Goal: Task Accomplishment & Management: Manage account settings

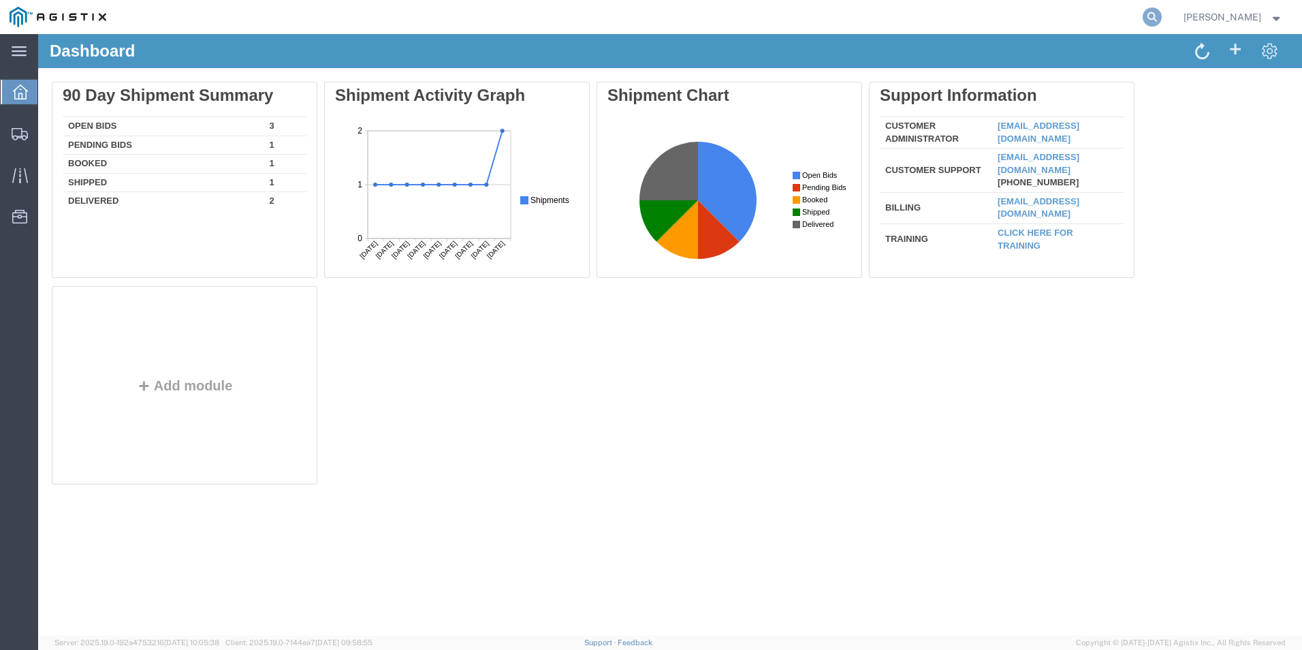
click at [1160, 15] on icon at bounding box center [1152, 16] width 19 height 19
click at [1068, 28] on input "search" at bounding box center [936, 17] width 414 height 33
type input "56747876"
click at [1159, 14] on icon at bounding box center [1152, 16] width 19 height 19
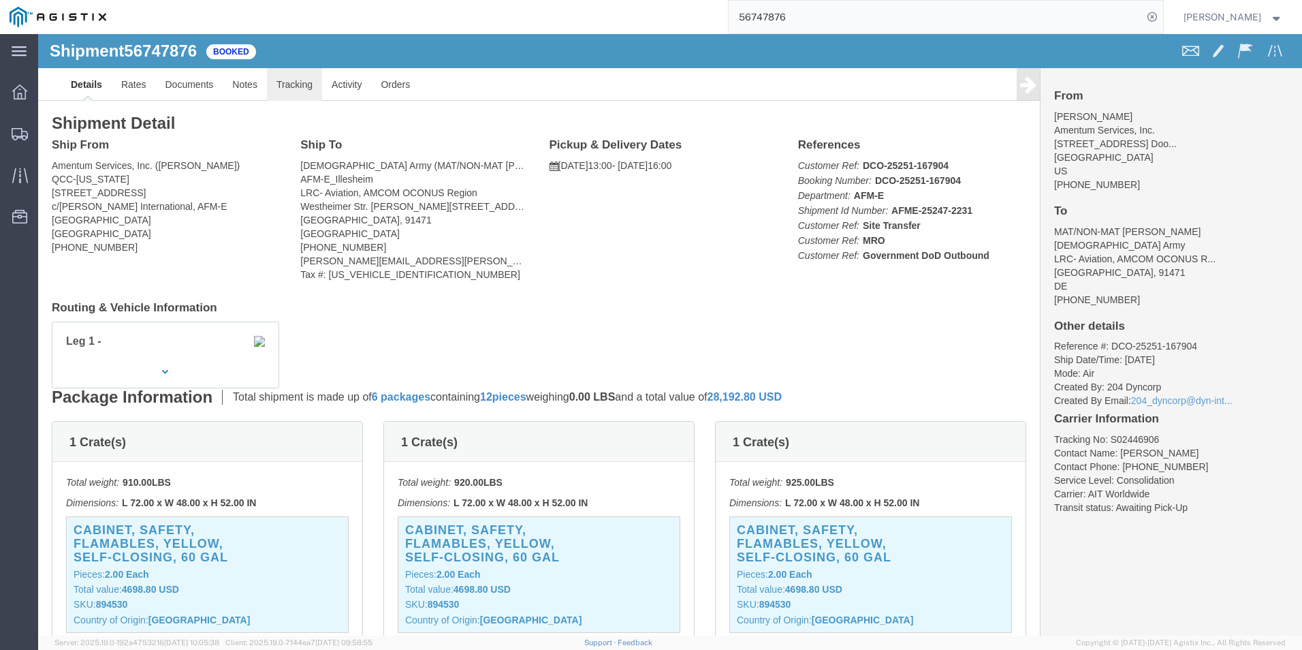
click link "Tracking"
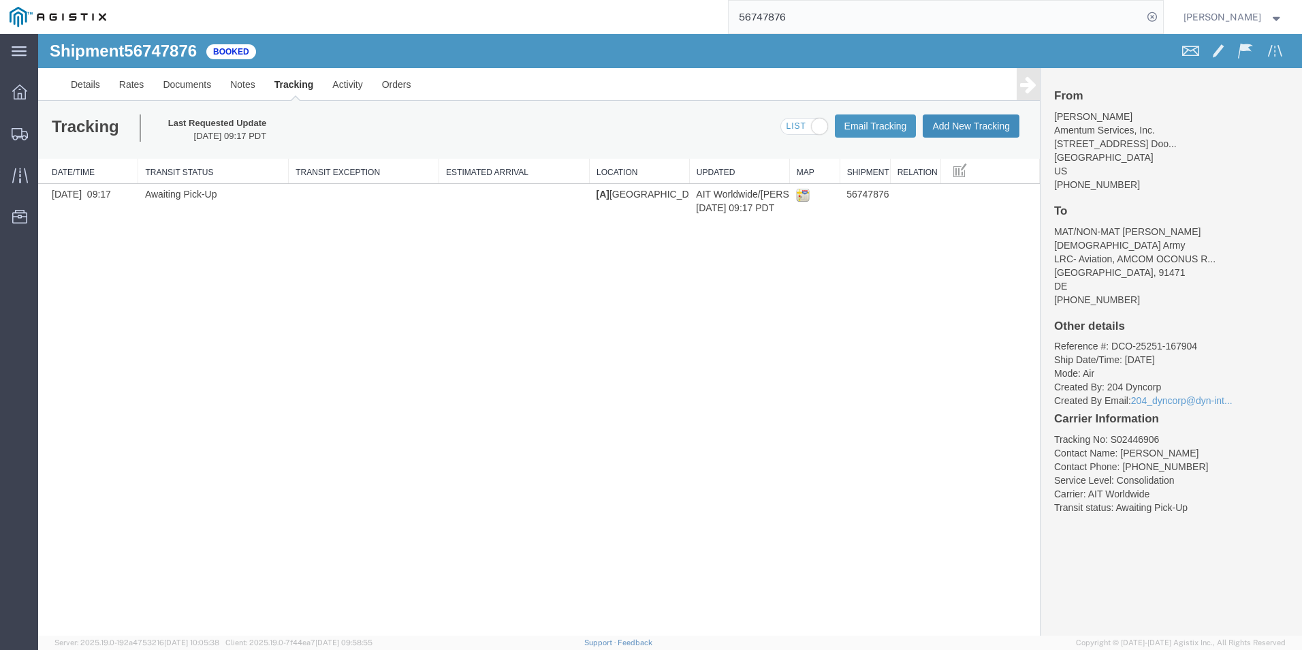
drag, startPoint x: 988, startPoint y: 128, endPoint x: 594, endPoint y: 284, distance: 423.4
click at [988, 128] on button "Add New Tracking" at bounding box center [971, 125] width 97 height 23
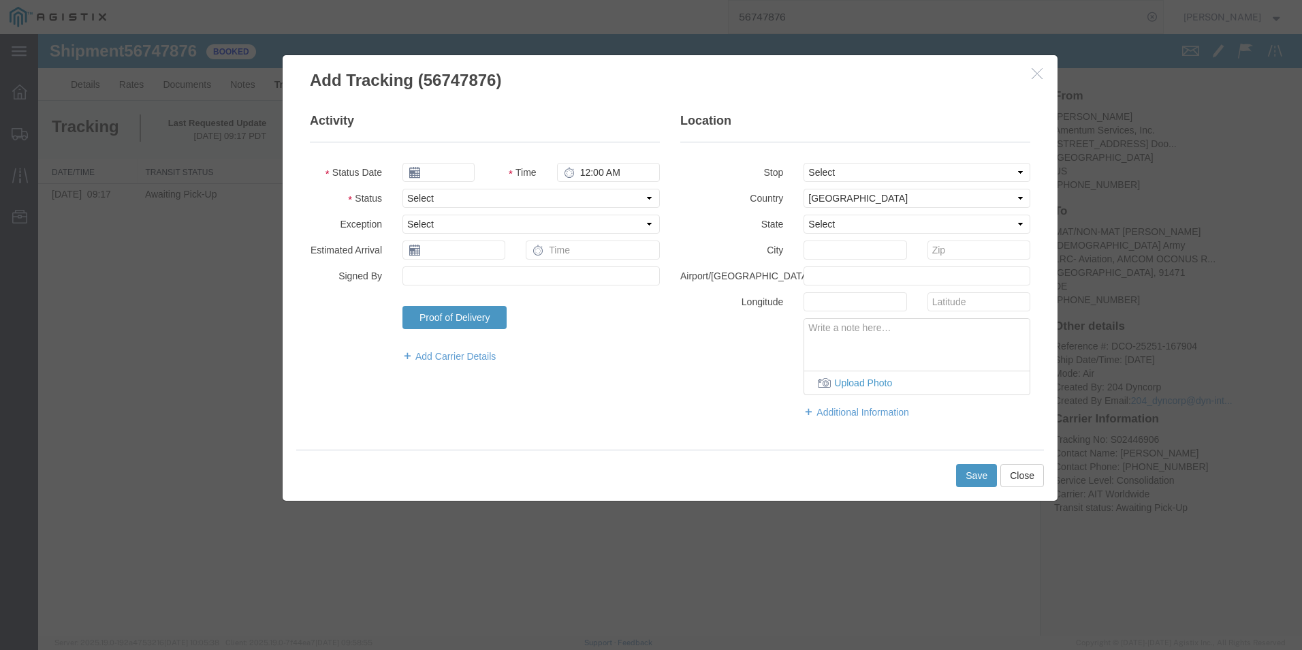
type input "[DATE]"
type input "1:00 PM"
click at [452, 176] on input "[DATE]" at bounding box center [438, 172] width 72 height 19
click at [515, 255] on td "12" at bounding box center [515, 257] width 20 height 20
type input "[DATE]"
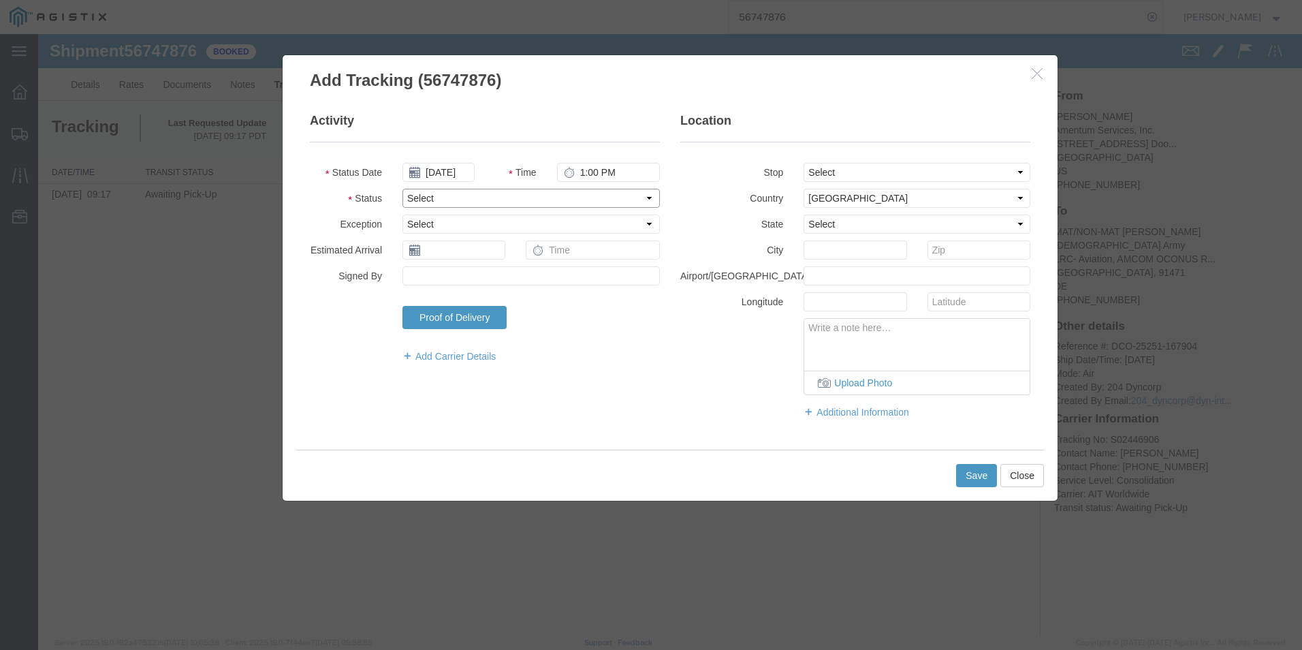
click at [495, 191] on select "Select Arrival Notice Available Arrival Notice Imported Arrive at Delivery Loca…" at bounding box center [530, 198] width 257 height 19
select select "PICKEDUP"
click at [402, 189] on select "Select Arrival Notice Available Arrival Notice Imported Arrive at Delivery Loca…" at bounding box center [530, 198] width 257 height 19
click at [973, 471] on button "Save" at bounding box center [976, 475] width 41 height 23
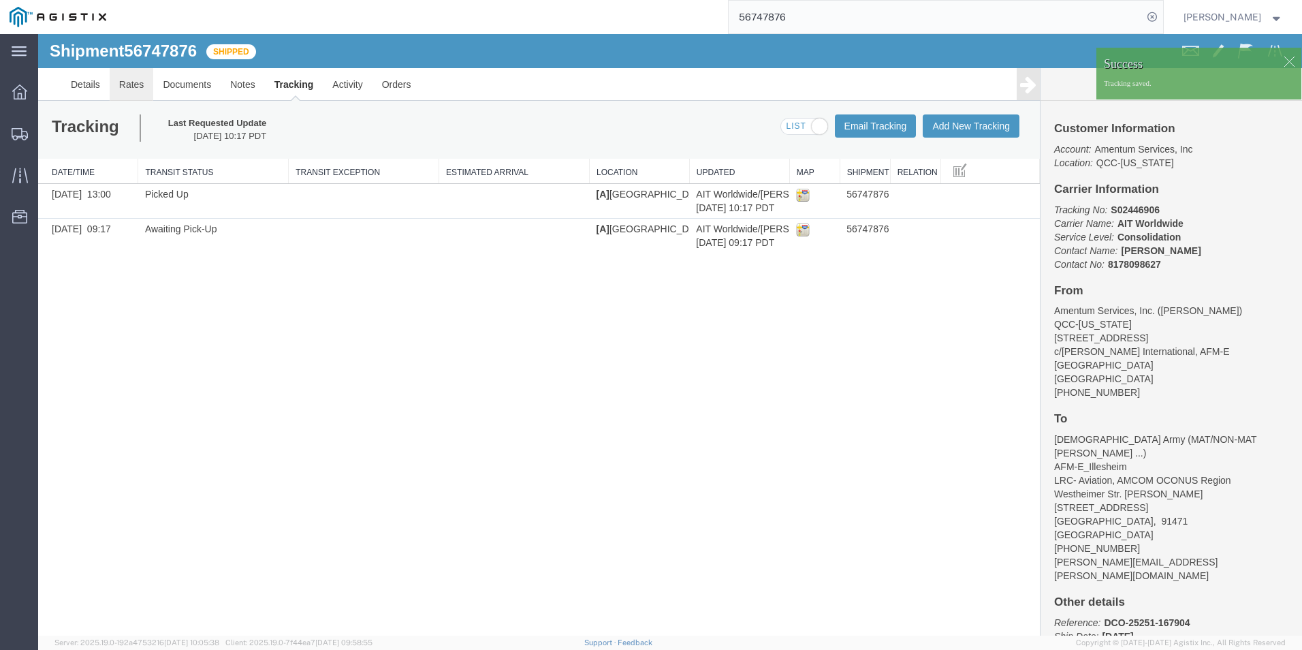
click at [142, 86] on link "Rates" at bounding box center [132, 84] width 44 height 33
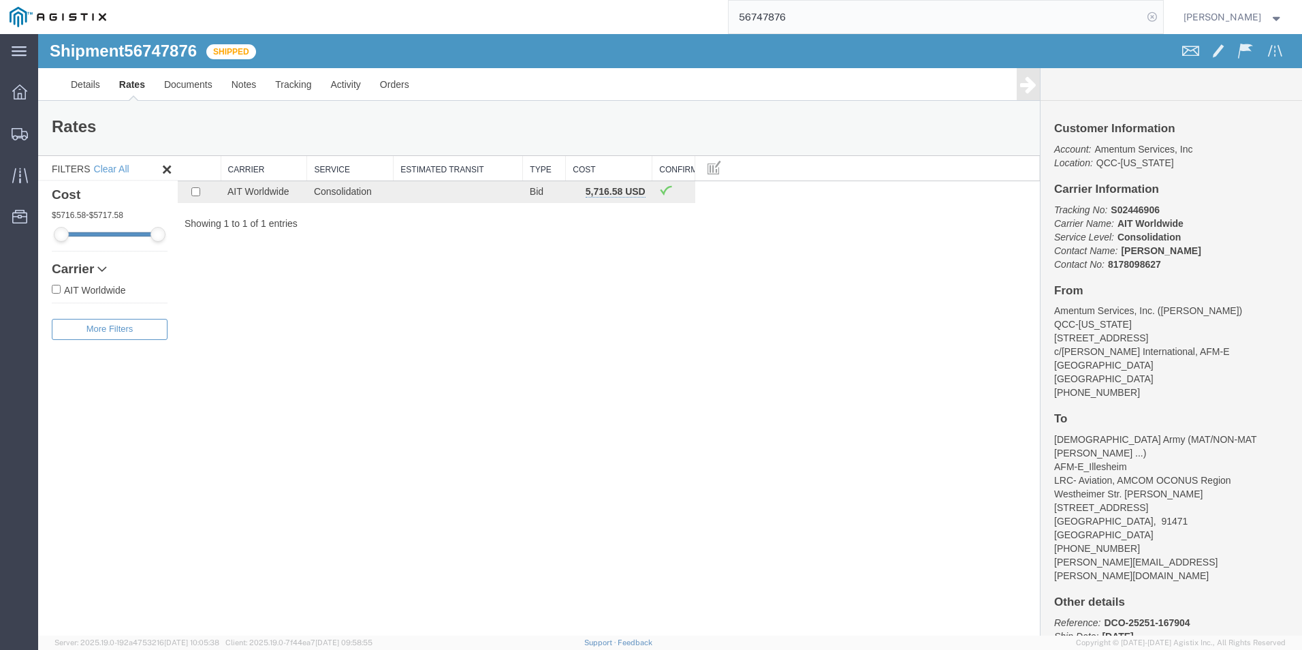
click at [1162, 14] on icon at bounding box center [1152, 16] width 19 height 19
click at [1162, 12] on icon at bounding box center [1152, 16] width 19 height 19
click at [981, 22] on input "search" at bounding box center [936, 17] width 414 height 33
type input "56629670"
click at [1161, 20] on icon at bounding box center [1152, 16] width 19 height 19
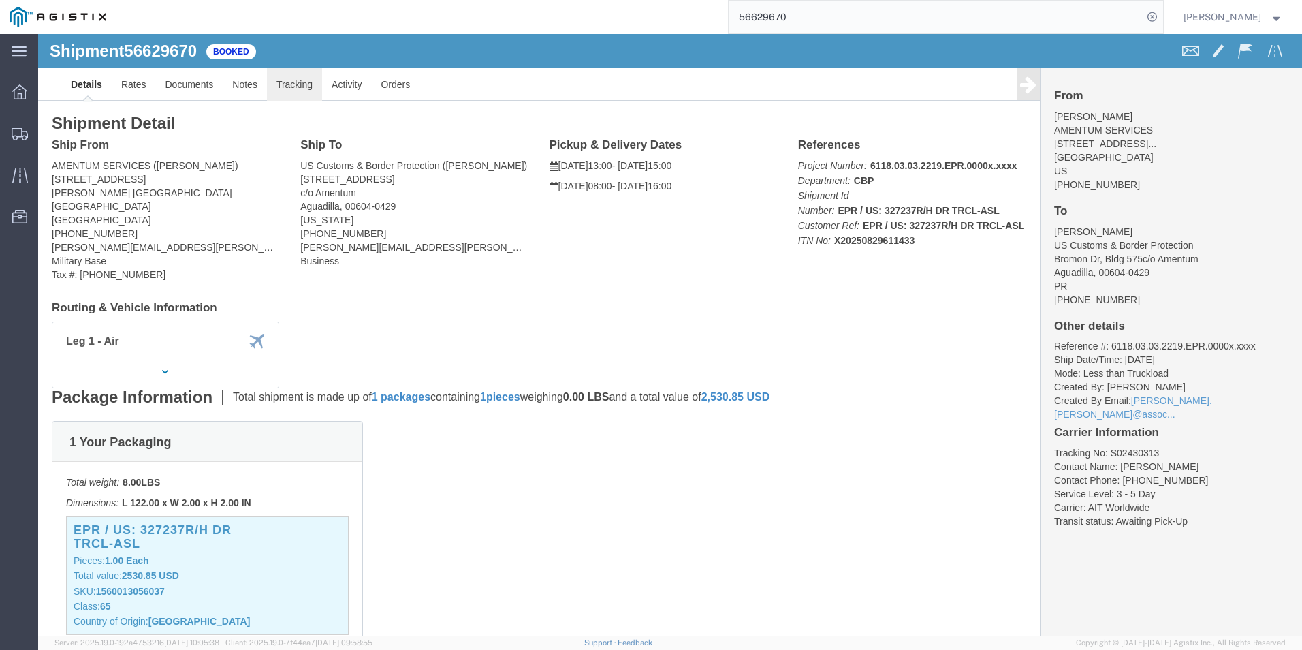
click link "Tracking"
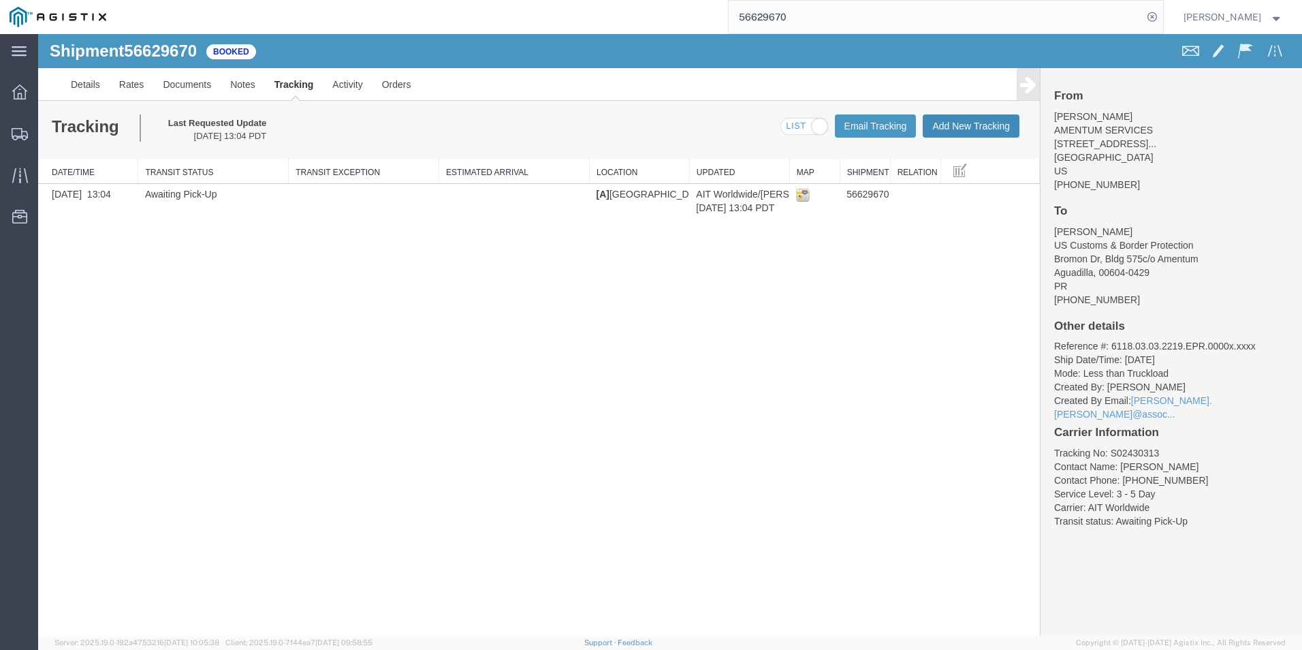
click at [1004, 123] on button "Add New Tracking" at bounding box center [971, 125] width 97 height 23
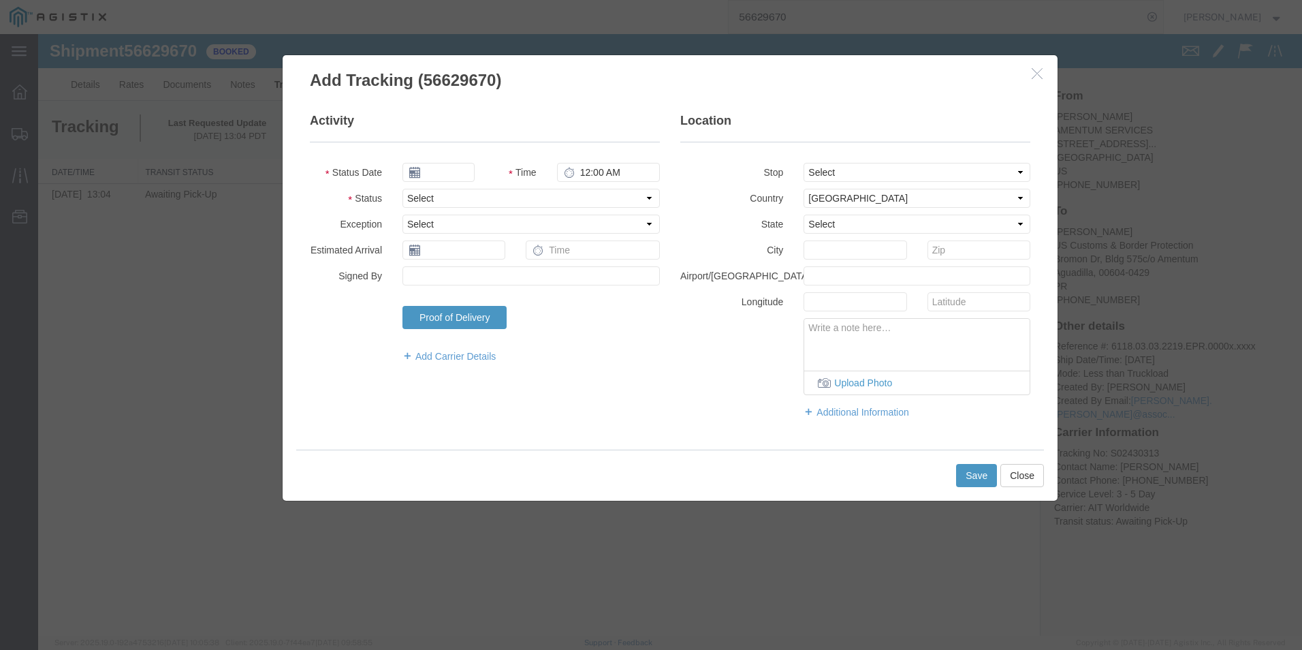
type input "[DATE]"
type input "1:00 PM"
click at [454, 174] on input "[DATE]" at bounding box center [438, 172] width 72 height 19
click at [455, 233] on td "2" at bounding box center [453, 237] width 20 height 20
type input "[DATE]"
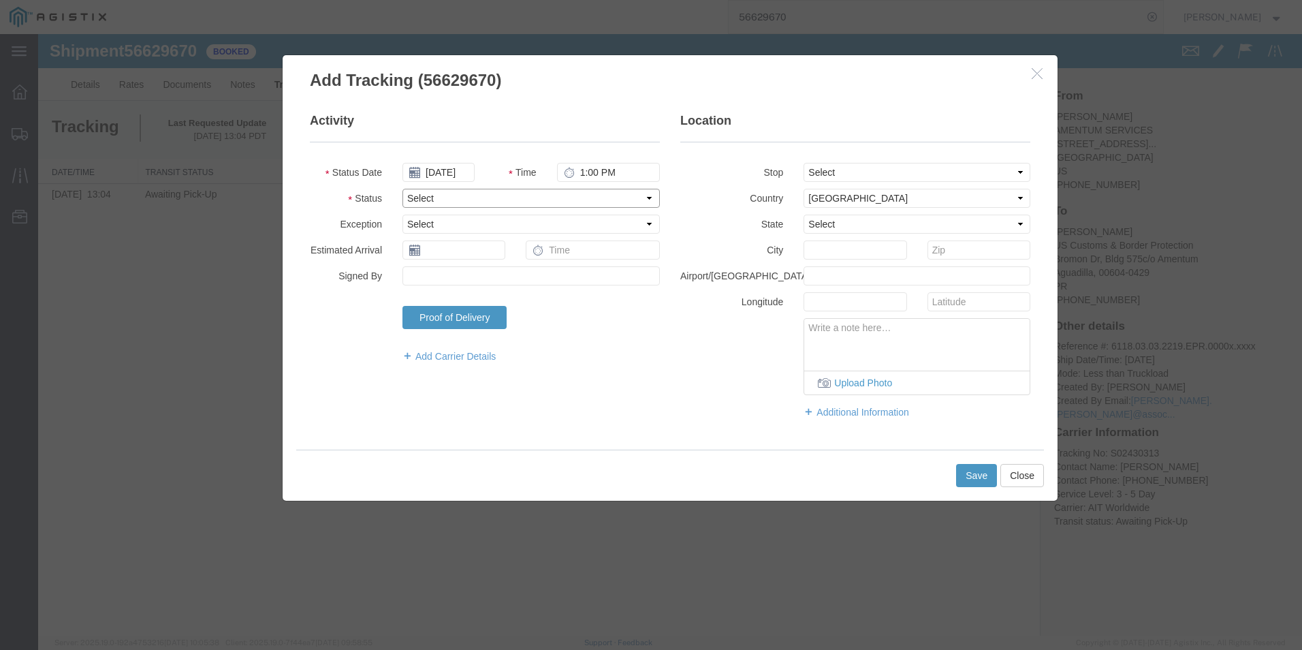
click at [471, 192] on select "Select Arrival Notice Available Arrival Notice Imported Arrive at Delivery Loca…" at bounding box center [530, 198] width 257 height 19
select select "PICKEDUP"
click at [402, 189] on select "Select Arrival Notice Available Arrival Notice Imported Arrive at Delivery Loca…" at bounding box center [530, 198] width 257 height 19
click at [973, 475] on button "Save" at bounding box center [976, 475] width 41 height 23
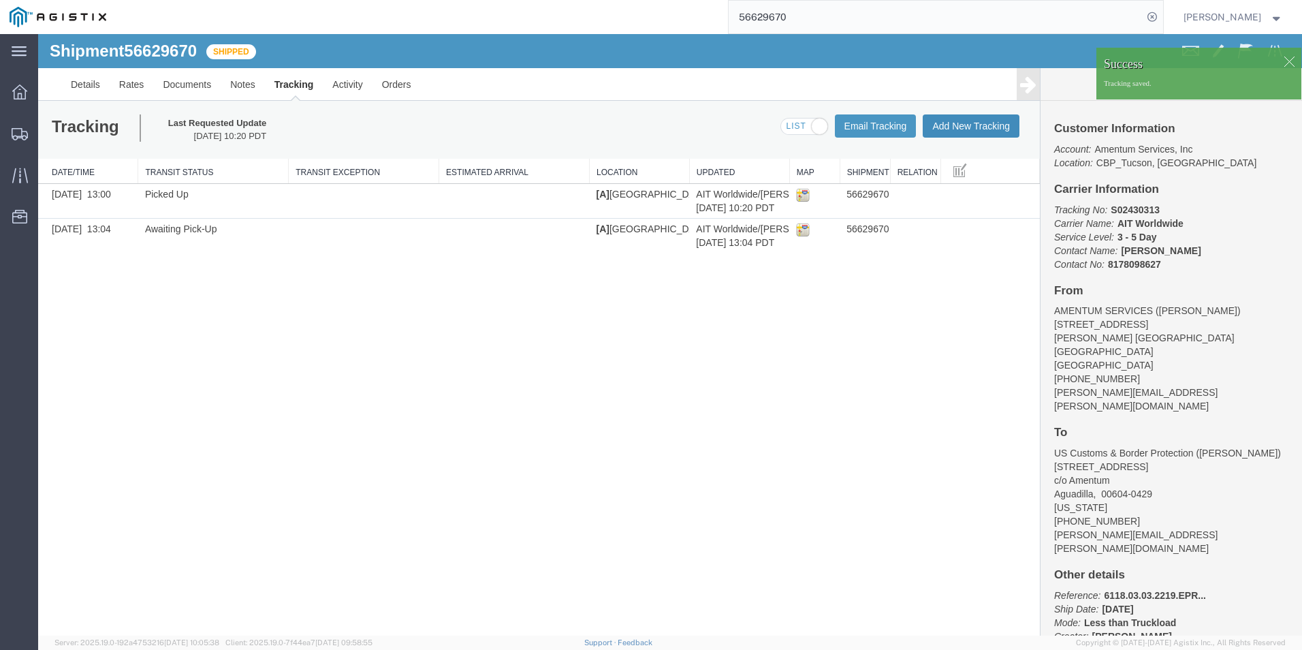
click at [972, 125] on button "Add New Tracking" at bounding box center [971, 125] width 97 height 23
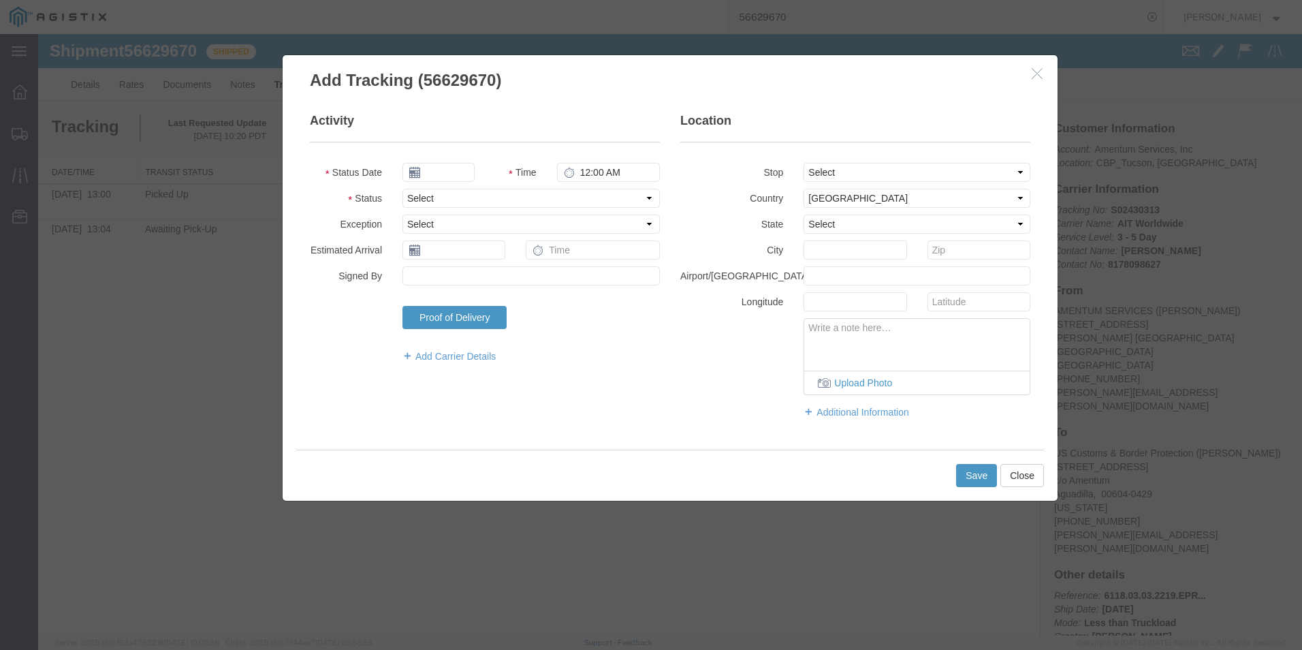
type input "[DATE]"
type input "1:00 PM"
click at [447, 170] on input "[DATE]" at bounding box center [438, 172] width 72 height 19
click at [436, 249] on td "8" at bounding box center [433, 257] width 20 height 20
type input "[DATE]"
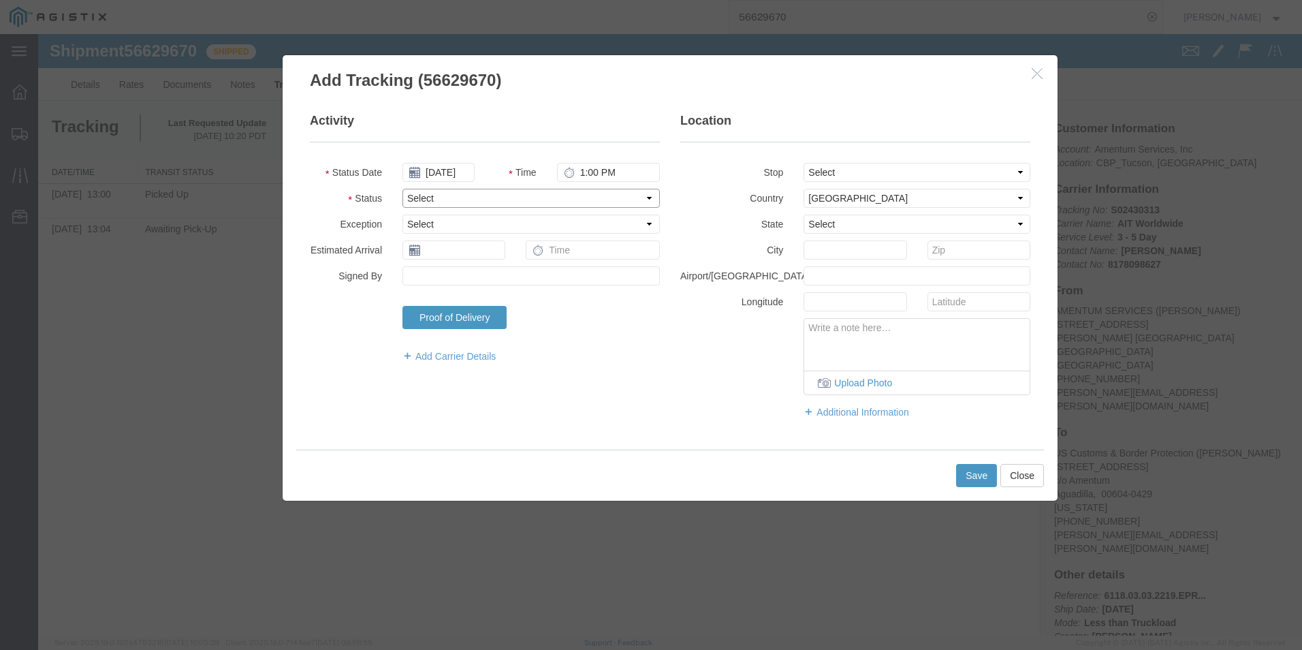
click at [460, 196] on select "Select Arrival Notice Available Arrival Notice Imported Arrive at Delivery Loca…" at bounding box center [530, 198] width 257 height 19
select select "INTRANST"
click at [402, 189] on select "Select Arrival Notice Available Arrival Notice Imported Arrive at Delivery Loca…" at bounding box center [530, 198] width 257 height 19
click at [930, 346] on textarea at bounding box center [916, 341] width 225 height 45
type textarea "Departed DFW [DATE] @1200hrs."
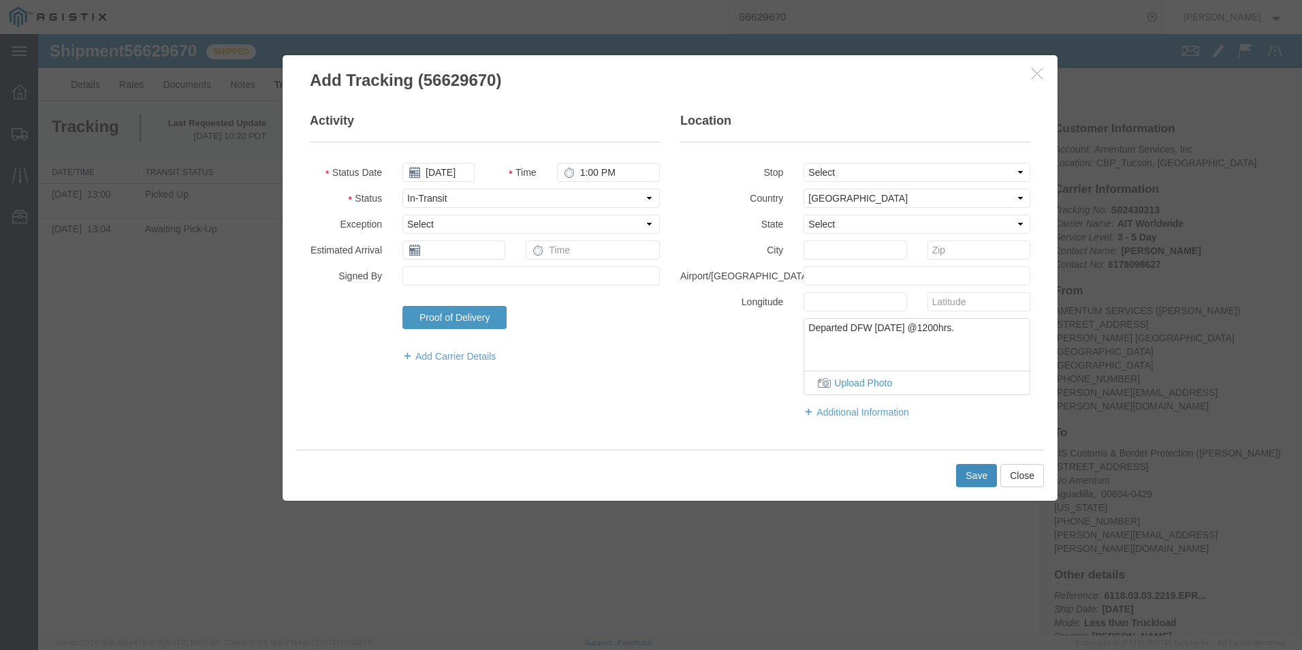
click at [963, 472] on button "Save" at bounding box center [976, 475] width 41 height 23
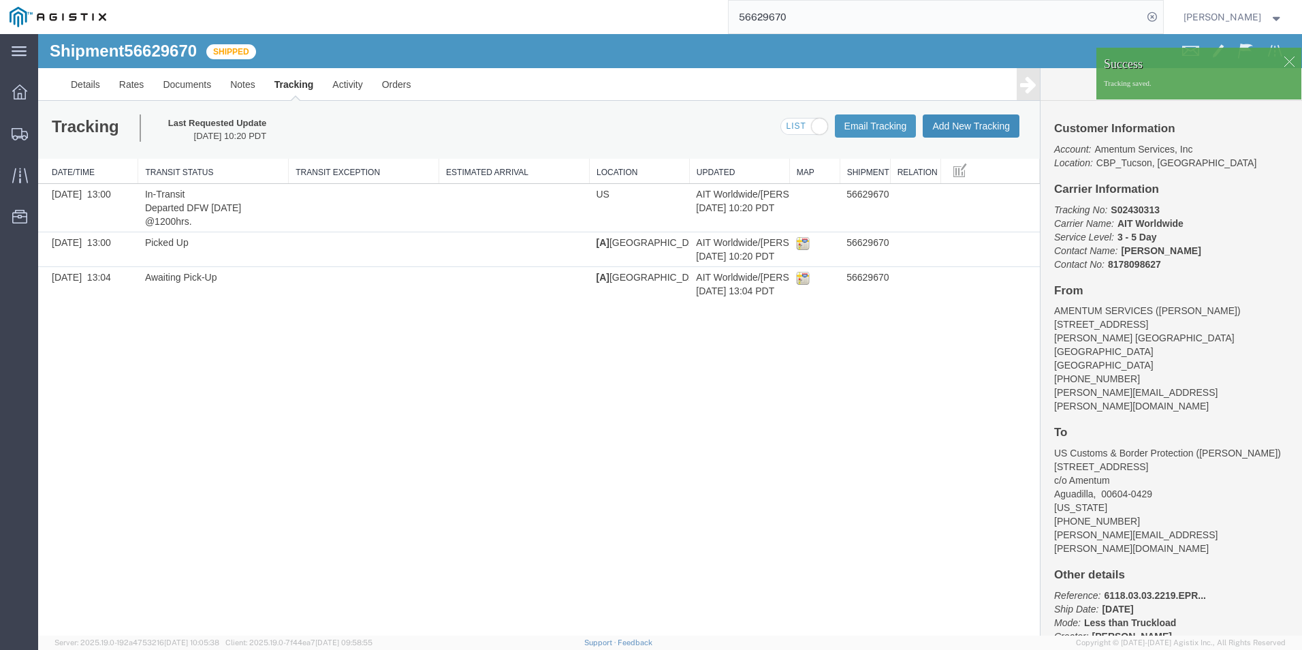
click at [944, 126] on button "Add New Tracking" at bounding box center [971, 125] width 97 height 23
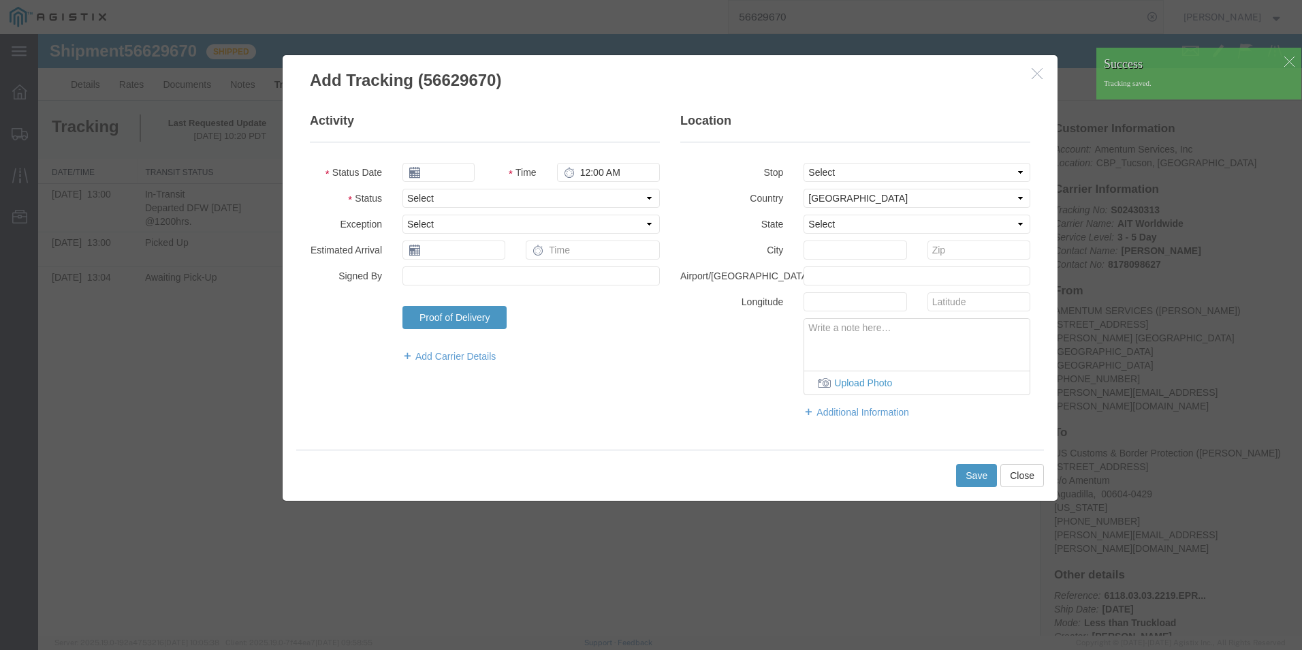
type input "[DATE]"
type input "1:00 PM"
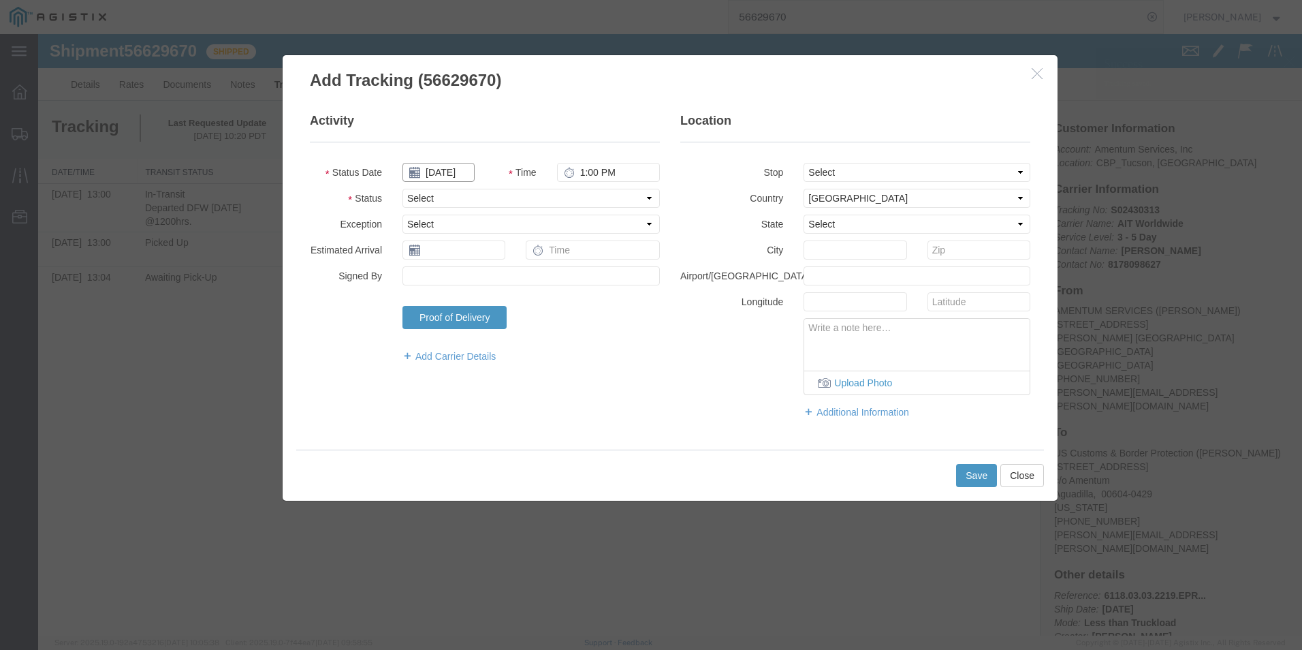
click at [441, 172] on input "[DATE]" at bounding box center [438, 172] width 72 height 19
click at [456, 250] on td "9" at bounding box center [453, 257] width 20 height 20
type input "[DATE]"
click at [498, 199] on select "Select Arrival Notice Available Arrival Notice Imported Arrive at Delivery Loca…" at bounding box center [530, 198] width 257 height 19
click at [402, 189] on select "Select Arrival Notice Available Arrival Notice Imported Arrive at Delivery Loca…" at bounding box center [530, 198] width 257 height 19
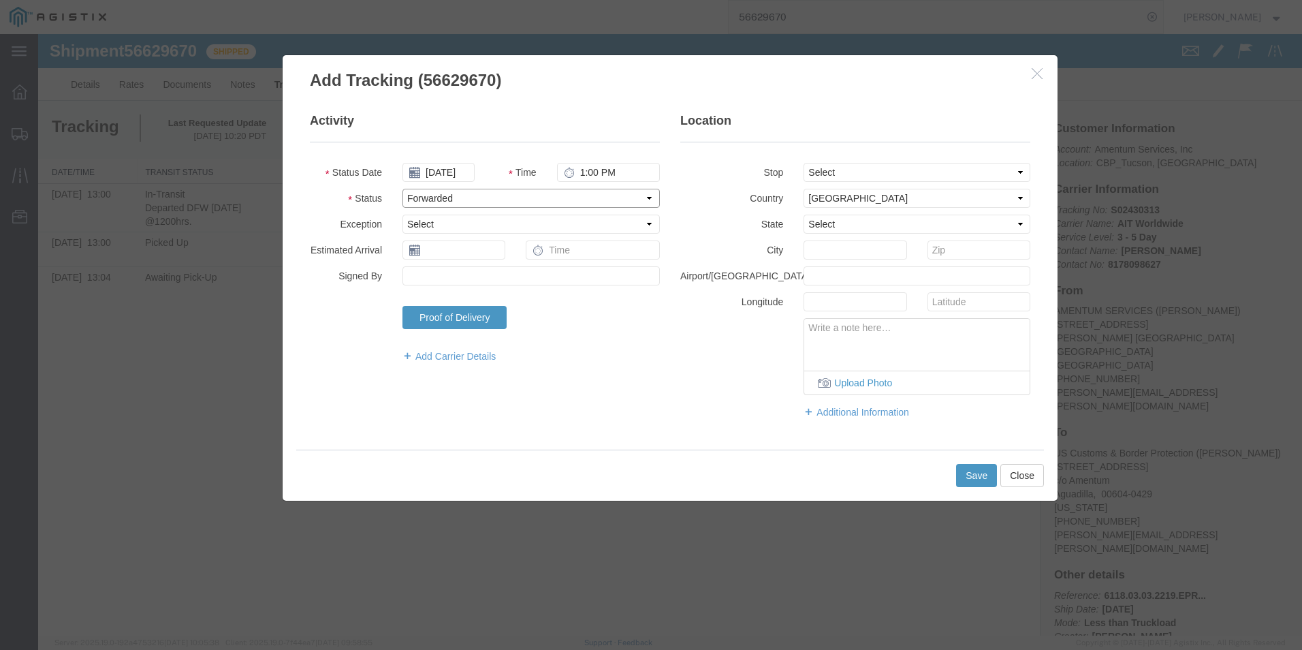
click at [466, 195] on select "Select Arrival Notice Available Arrival Notice Imported Arrive at Delivery Loca…" at bounding box center [530, 198] width 257 height 19
select select "FLGHTUPD"
click at [402, 189] on select "Select Arrival Notice Available Arrival Notice Imported Arrive at Delivery Loca…" at bounding box center [530, 198] width 257 height 19
click at [843, 351] on textarea at bounding box center [916, 341] width 225 height 45
type textarea "Arrived SJU - [DATE] @1826hrs."
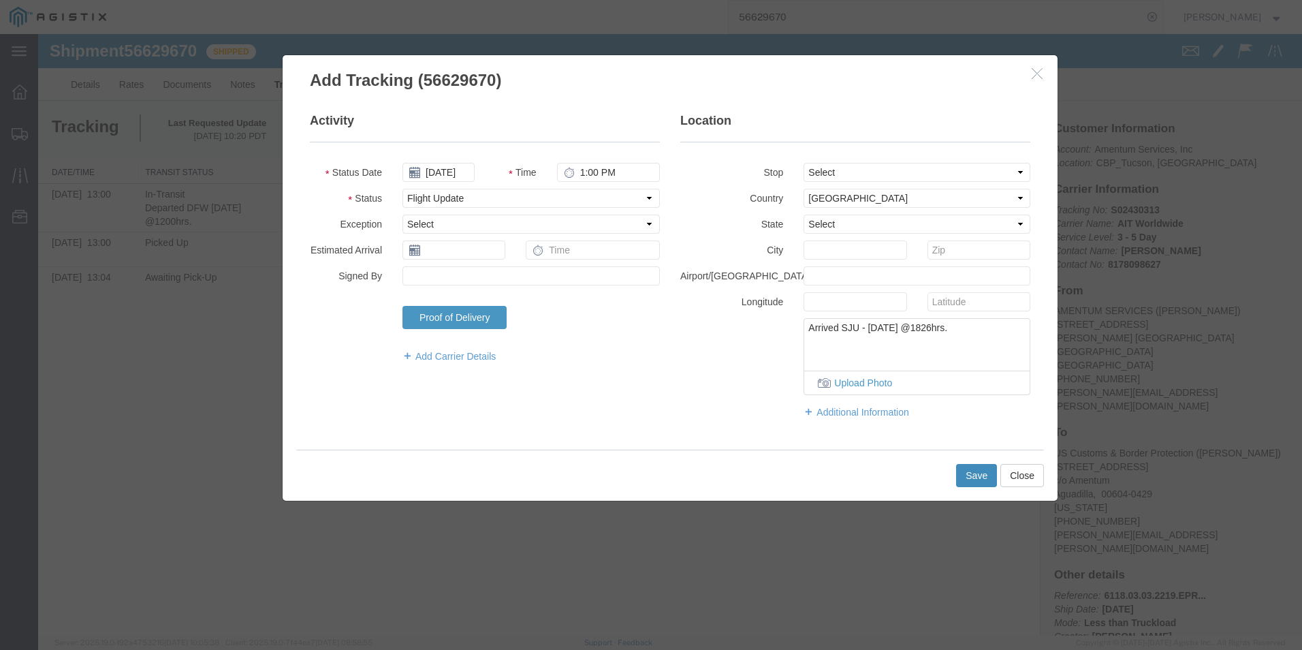
click at [980, 475] on button "Save" at bounding box center [976, 475] width 41 height 23
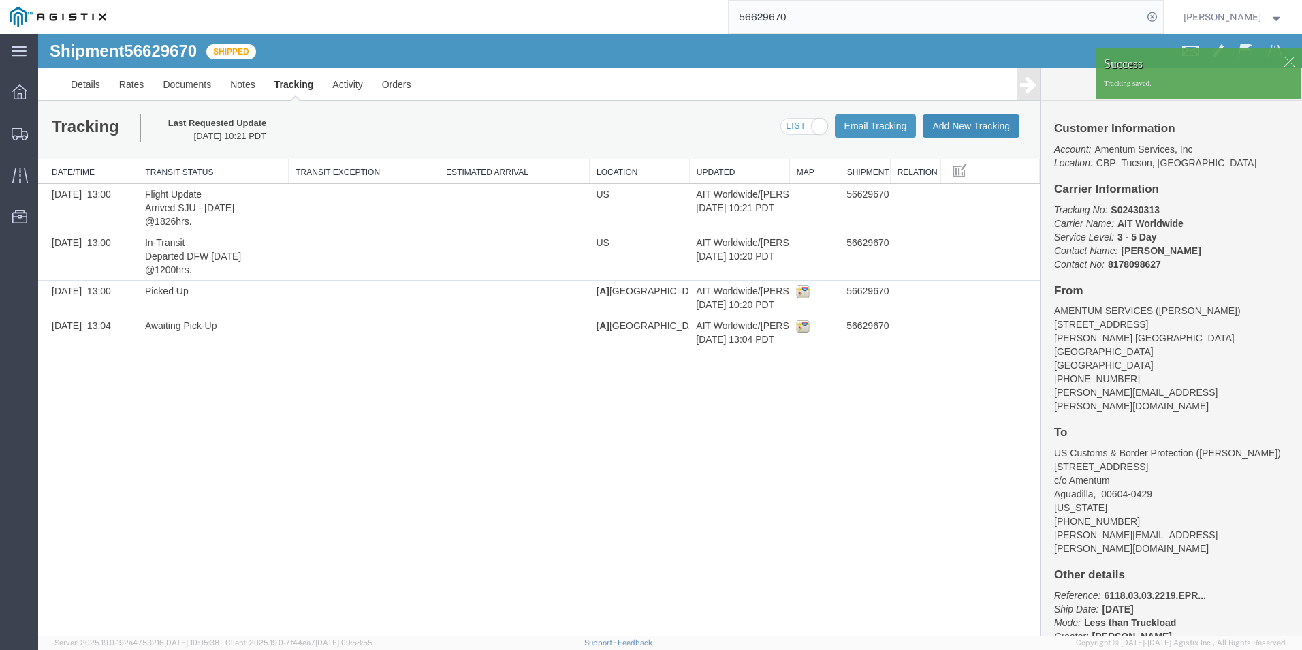
click at [971, 125] on button "Add New Tracking" at bounding box center [971, 125] width 97 height 23
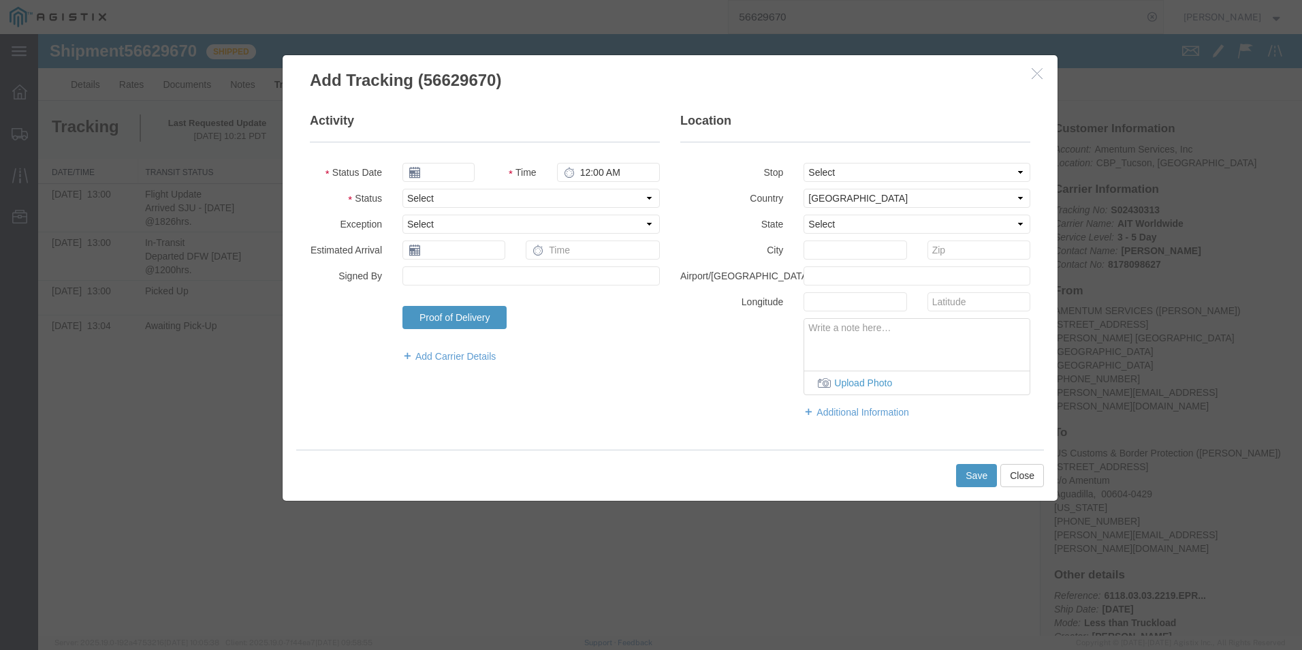
type input "[DATE]"
type input "1:00 PM"
click at [1026, 477] on button "Close" at bounding box center [1022, 475] width 44 height 23
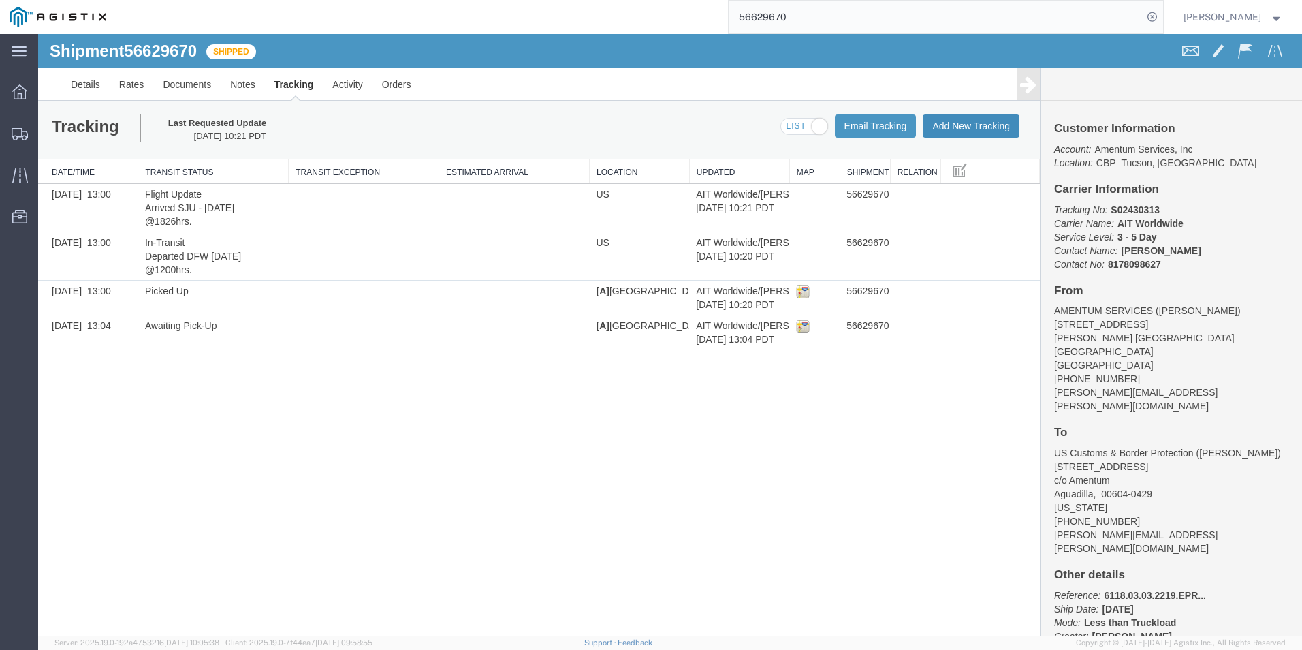
click at [924, 129] on button "Add New Tracking" at bounding box center [971, 125] width 97 height 23
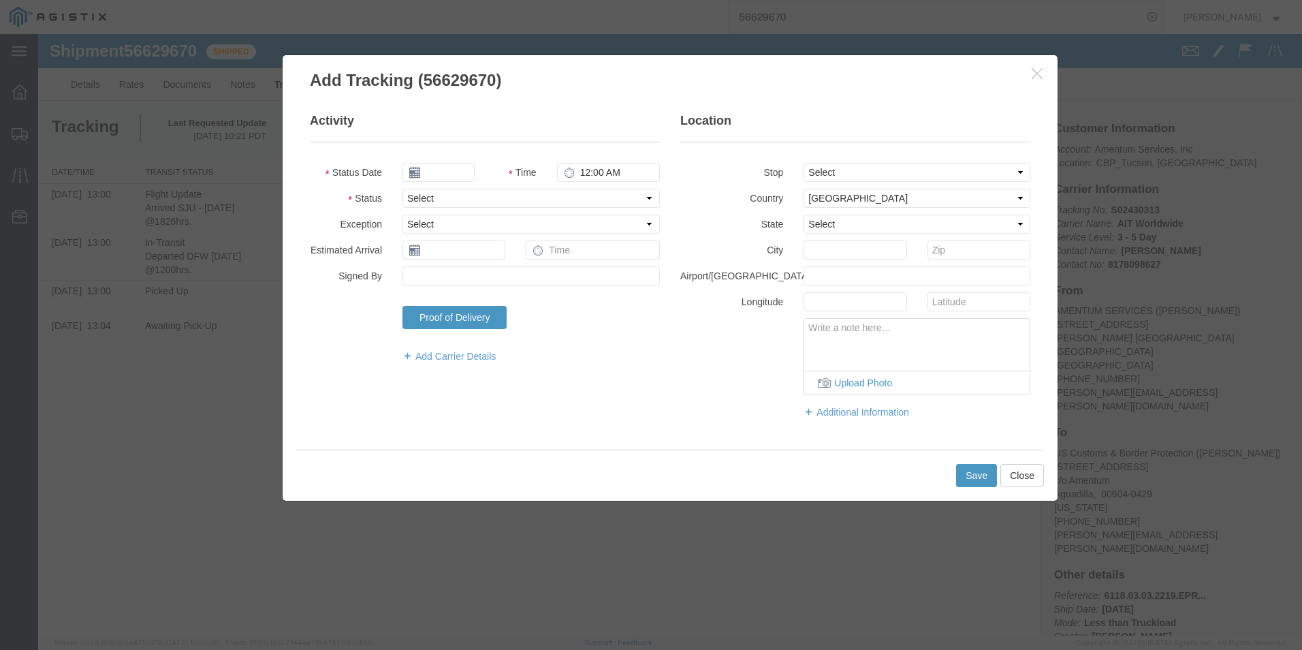
type input "[DATE]"
type input "1:00 PM"
click at [459, 200] on select "Select Arrival Notice Available Arrival Notice Imported Arrive at Delivery Loca…" at bounding box center [530, 198] width 257 height 19
select select "AWCUSCLR"
click at [402, 189] on select "Select Arrival Notice Available Arrival Notice Imported Arrive at Delivery Loca…" at bounding box center [530, 198] width 257 height 19
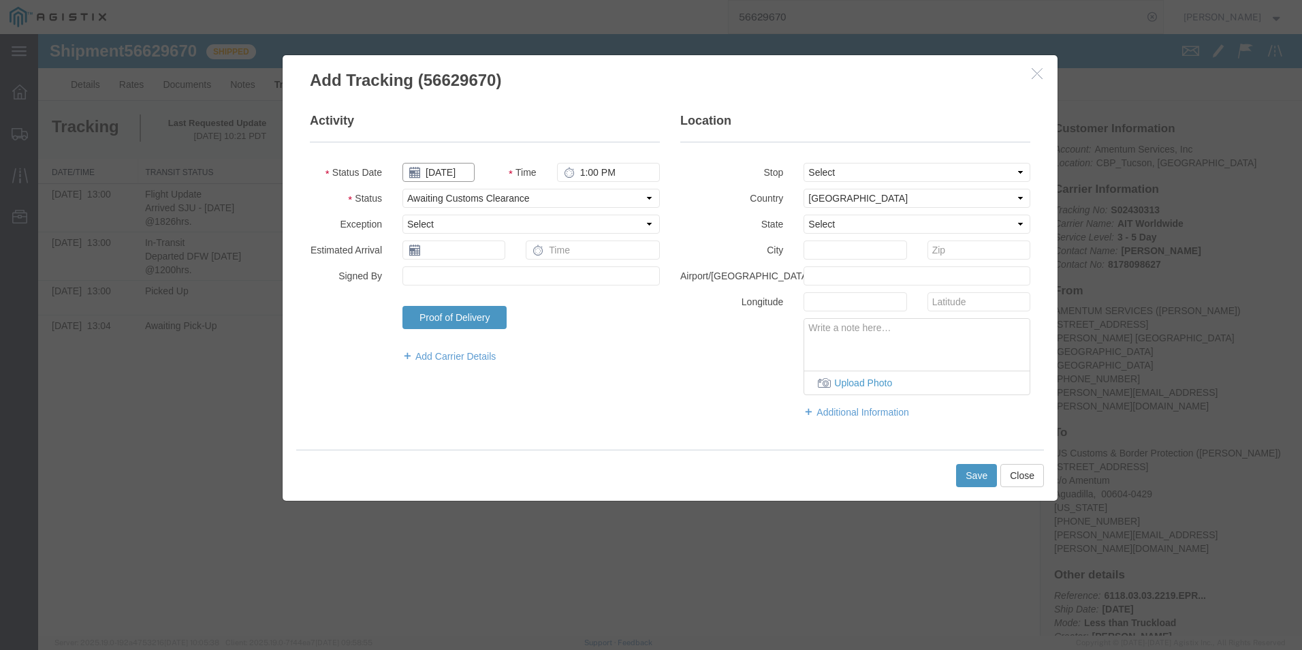
click at [459, 165] on input "[DATE]" at bounding box center [438, 172] width 72 height 19
click at [474, 260] on td "10" at bounding box center [474, 257] width 20 height 20
type input "[DATE]"
click at [970, 483] on button "Save" at bounding box center [976, 475] width 41 height 23
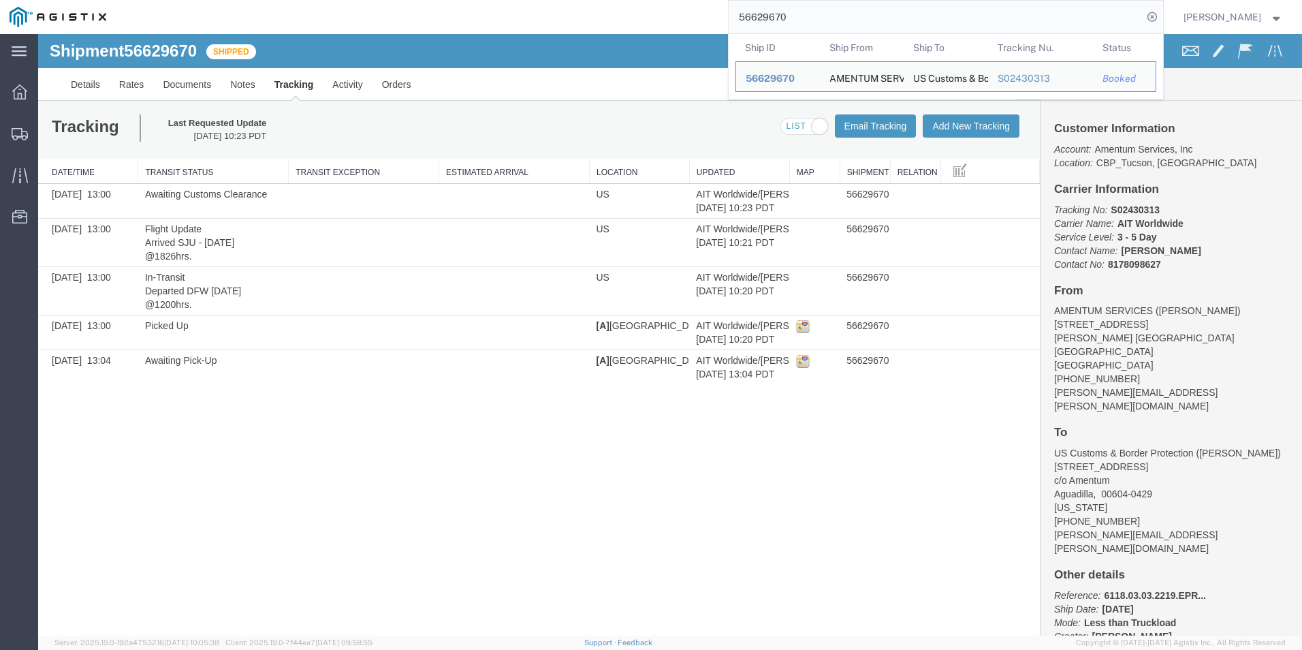
drag, startPoint x: 830, startPoint y: 16, endPoint x: 684, endPoint y: 18, distance: 145.7
click at [684, 18] on div "56629670 Ship ID Ship From Ship To Tracking Nu. Status Ship ID 56629670 Ship Fr…" at bounding box center [639, 17] width 1047 height 34
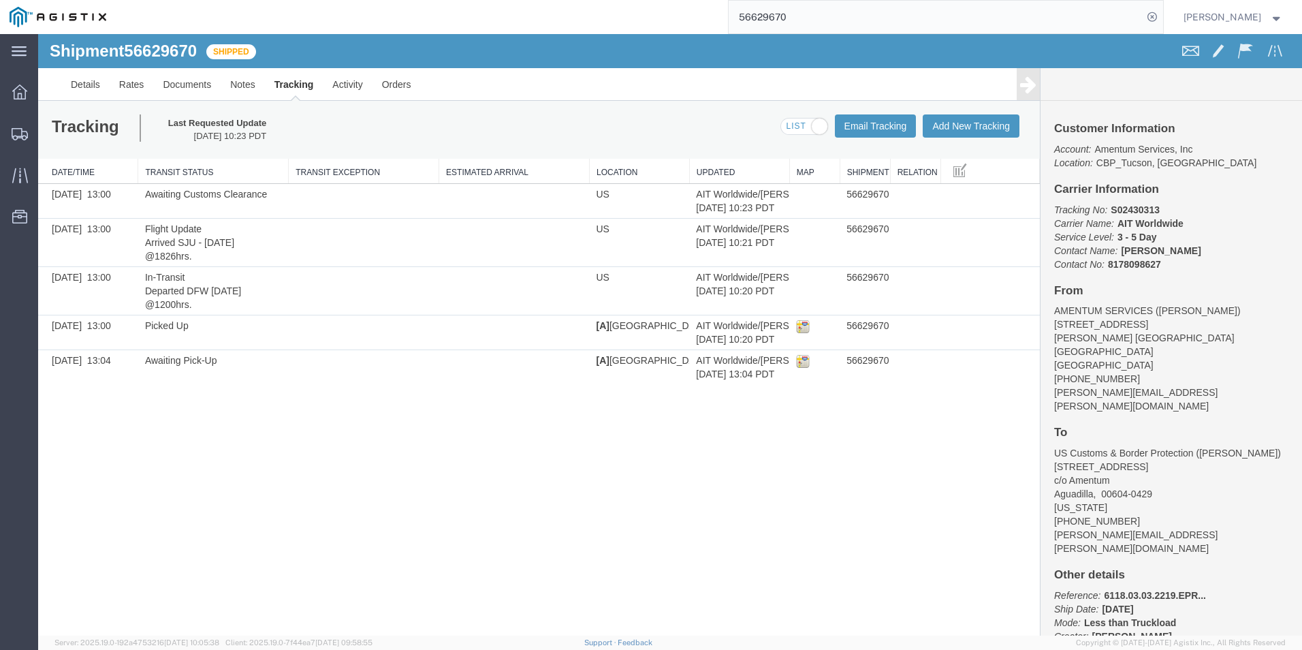
click at [804, 19] on input "56629670" at bounding box center [936, 17] width 414 height 33
drag, startPoint x: 811, startPoint y: 17, endPoint x: 694, endPoint y: 11, distance: 117.3
click at [694, 11] on div "56629670" at bounding box center [639, 17] width 1047 height 34
type input "55635938"
click at [1160, 15] on icon at bounding box center [1152, 16] width 19 height 19
